Goal: Task Accomplishment & Management: Use online tool/utility

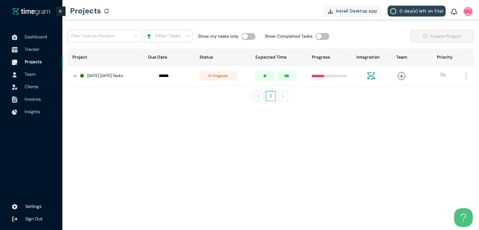
click at [30, 48] on span "Tracker" at bounding box center [32, 49] width 15 height 6
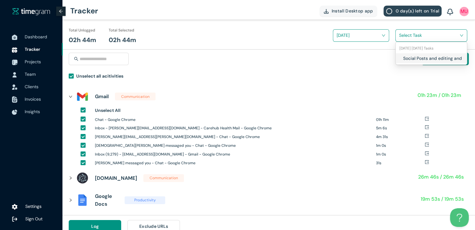
click at [404, 32] on input "search" at bounding box center [429, 35] width 60 height 9
click at [403, 57] on h1 "Social Posts and editing and finalizing" at bounding box center [439, 58] width 73 height 7
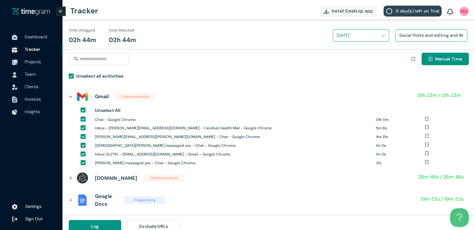
scroll to position [7, 0]
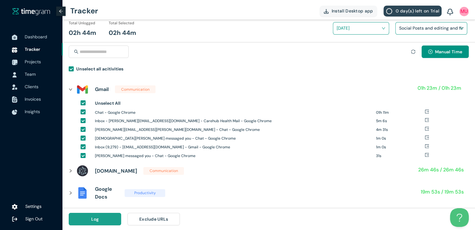
click at [107, 219] on button "Log" at bounding box center [95, 219] width 52 height 12
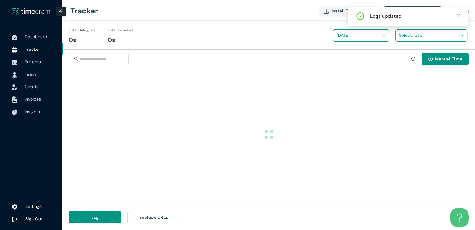
scroll to position [0, 0]
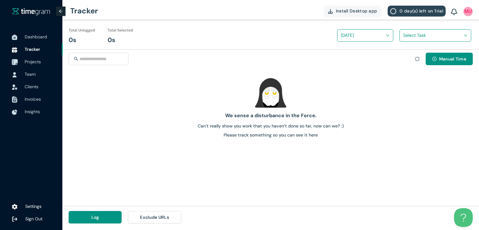
click at [22, 59] on li "Projects" at bounding box center [31, 62] width 63 height 12
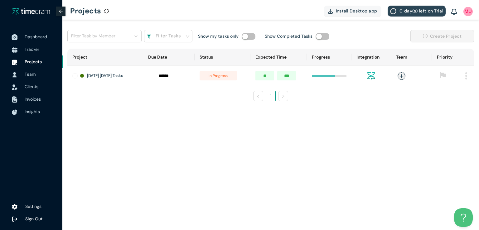
click at [36, 36] on span "Dashboard" at bounding box center [36, 37] width 22 height 6
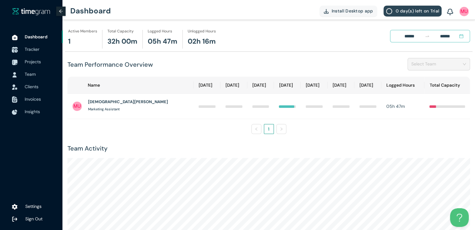
click at [34, 48] on span "Tracker" at bounding box center [32, 49] width 15 height 6
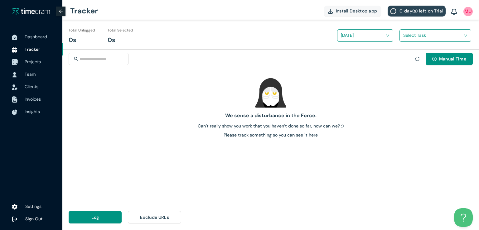
click at [25, 61] on span "Projects" at bounding box center [33, 62] width 16 height 6
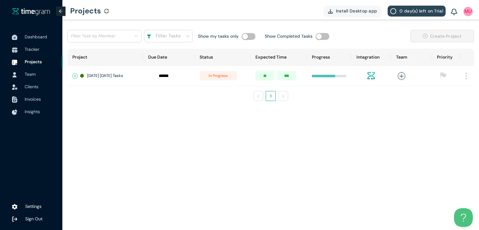
click at [76, 74] on button "Expand row" at bounding box center [75, 76] width 5 height 5
